Goal: Task Accomplishment & Management: Manage account settings

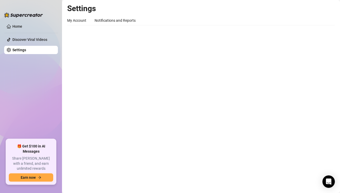
click at [169, 12] on h2 "Settings" at bounding box center [201, 9] width 268 height 10
